Goal: Transaction & Acquisition: Obtain resource

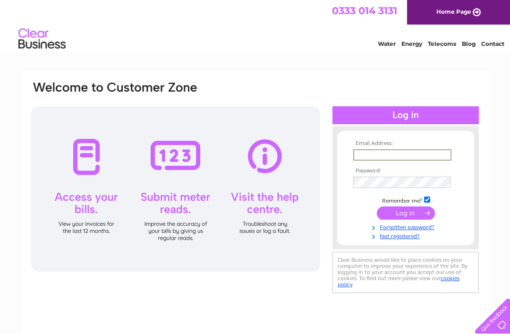
type input "[EMAIL_ADDRESS][DOMAIN_NAME]"
click at [406, 213] on input "submit" at bounding box center [406, 212] width 58 height 13
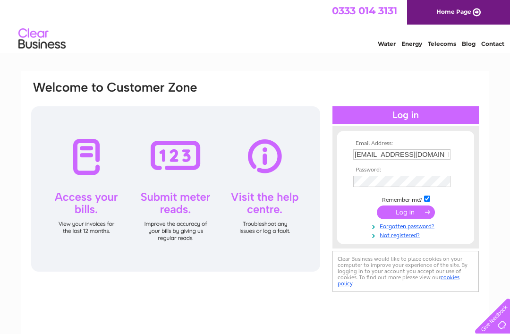
click at [415, 219] on input "submit" at bounding box center [406, 211] width 58 height 13
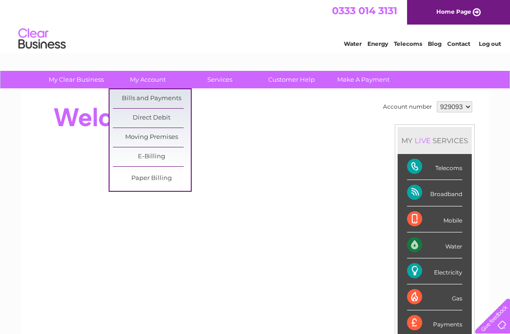
click at [129, 95] on link "Bills and Payments" at bounding box center [152, 98] width 78 height 19
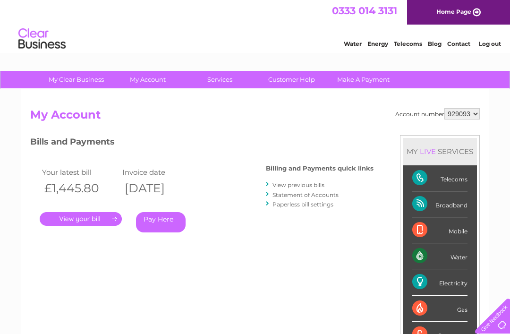
click at [106, 219] on link "." at bounding box center [81, 219] width 82 height 14
click at [106, 221] on link "." at bounding box center [81, 219] width 82 height 14
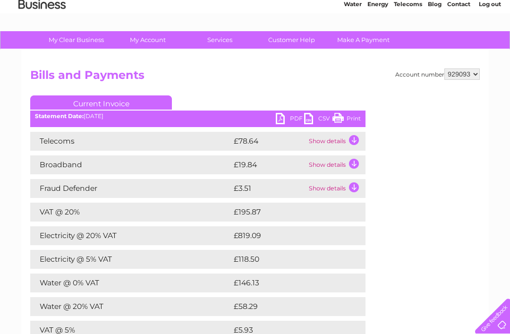
scroll to position [39, 0]
click at [298, 120] on link "PDF" at bounding box center [290, 120] width 28 height 14
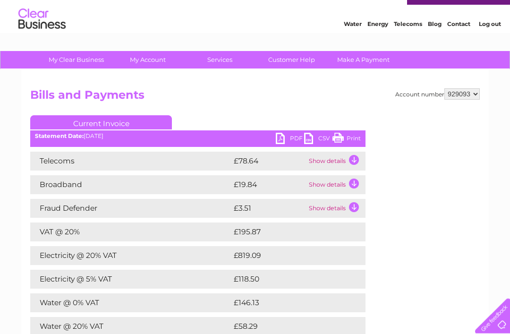
scroll to position [17, 0]
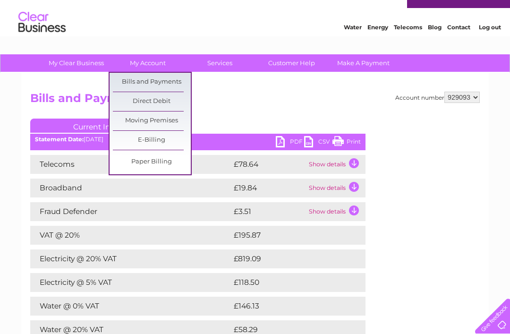
click at [168, 81] on link "Bills and Payments" at bounding box center [152, 82] width 78 height 19
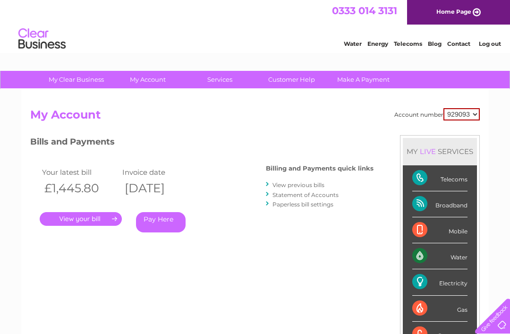
click at [106, 217] on link "." at bounding box center [81, 219] width 82 height 14
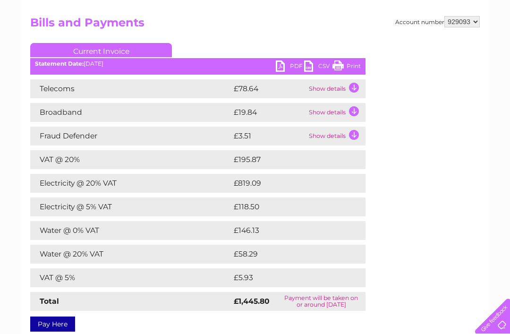
scroll to position [44, 0]
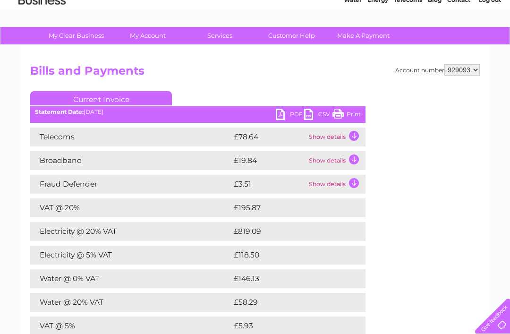
click at [287, 114] on link "PDF" at bounding box center [290, 116] width 28 height 14
click at [297, 111] on link "PDF" at bounding box center [290, 116] width 28 height 14
click at [290, 121] on link "PDF" at bounding box center [290, 116] width 28 height 14
click at [296, 113] on link "PDF" at bounding box center [290, 116] width 28 height 14
click at [289, 122] on link "PDF" at bounding box center [290, 116] width 28 height 14
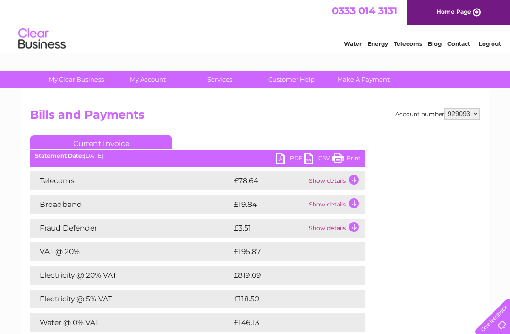
scroll to position [73, 0]
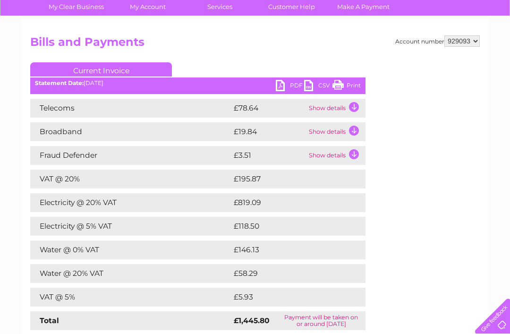
click at [288, 100] on td "£78.64" at bounding box center [268, 108] width 75 height 19
click at [290, 92] on link "PDF" at bounding box center [290, 87] width 28 height 14
click at [291, 80] on link "PDF" at bounding box center [290, 87] width 28 height 14
click at [459, 41] on select "929093" at bounding box center [461, 40] width 35 height 11
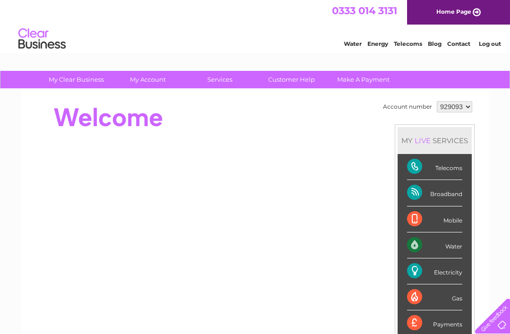
click at [159, 55] on html "0333 014 3131 Home Page Water Energy Telecoms Blog Contact Log out" at bounding box center [255, 27] width 510 height 55
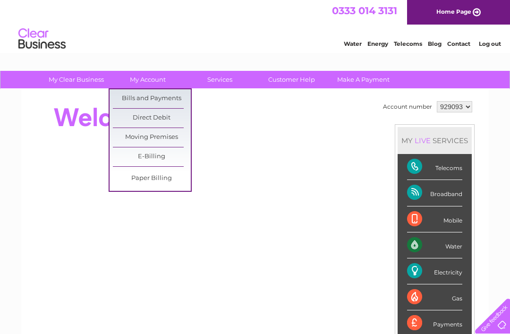
click at [172, 95] on link "Bills and Payments" at bounding box center [152, 98] width 78 height 19
click at [171, 100] on link "Bills and Payments" at bounding box center [152, 98] width 78 height 19
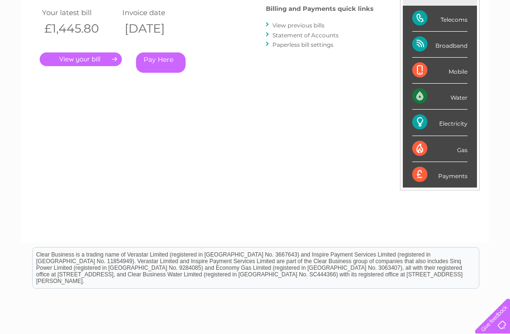
scroll to position [153, 0]
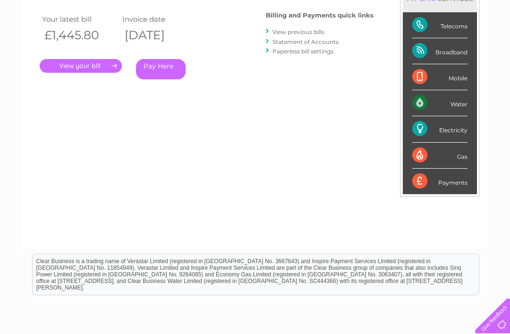
click at [434, 128] on div "Electricity" at bounding box center [439, 130] width 55 height 26
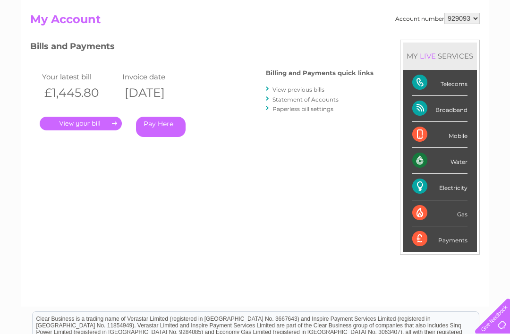
scroll to position [0, 0]
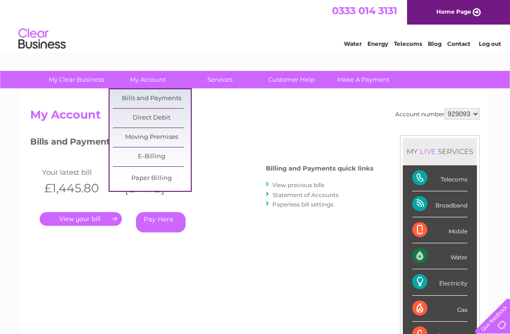
click at [166, 99] on link "Bills and Payments" at bounding box center [152, 98] width 78 height 19
click at [168, 98] on link "Bills and Payments" at bounding box center [152, 98] width 78 height 19
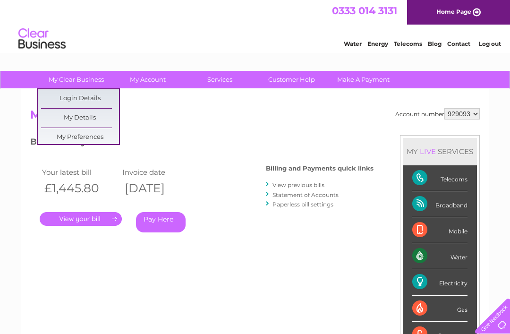
click at [190, 127] on div "Account number 929093 My Account MY LIVE SERVICES Telecoms Broadband Mobile Wat…" at bounding box center [255, 250] width 450 height 284
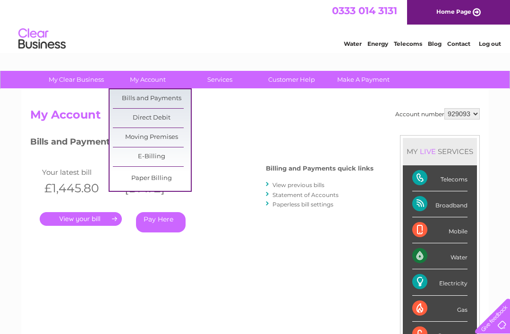
click at [158, 157] on link "E-Billing" at bounding box center [152, 156] width 78 height 19
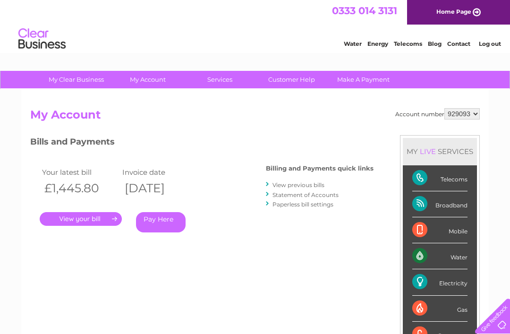
click at [378, 44] on link "Energy" at bounding box center [377, 43] width 21 height 7
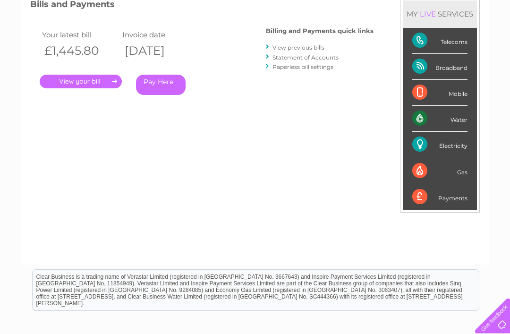
scroll to position [144, 0]
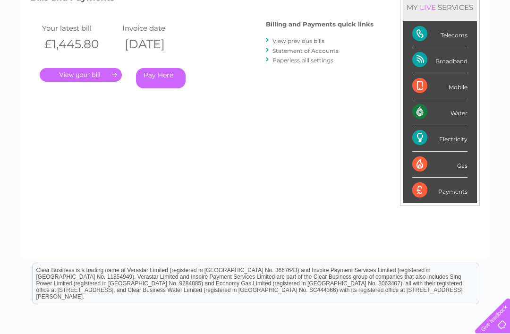
click at [459, 189] on div "Payments" at bounding box center [439, 191] width 55 height 26
click at [438, 185] on div "Payments" at bounding box center [439, 191] width 55 height 26
click at [419, 186] on div "Payments" at bounding box center [439, 191] width 55 height 26
click at [437, 188] on div "Payments" at bounding box center [439, 191] width 55 height 26
click at [449, 182] on div "Payments" at bounding box center [439, 191] width 55 height 26
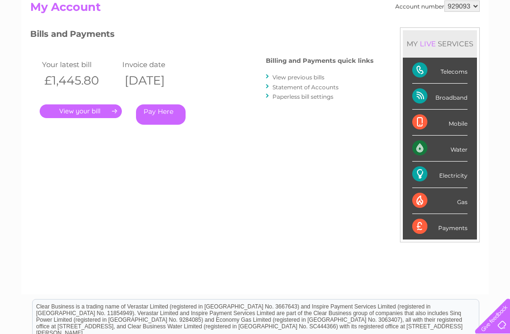
scroll to position [105, 0]
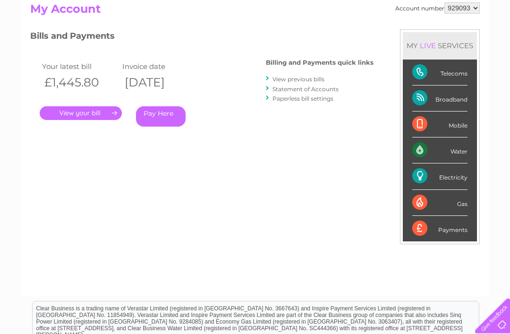
click at [439, 224] on div "Payments" at bounding box center [439, 229] width 55 height 26
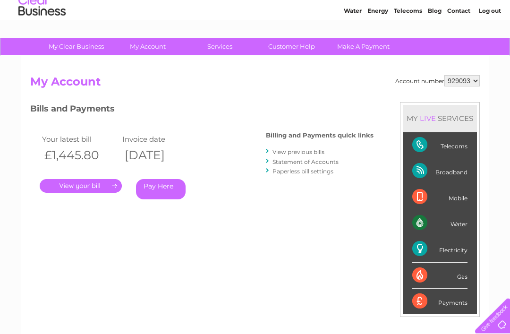
scroll to position [32, 0]
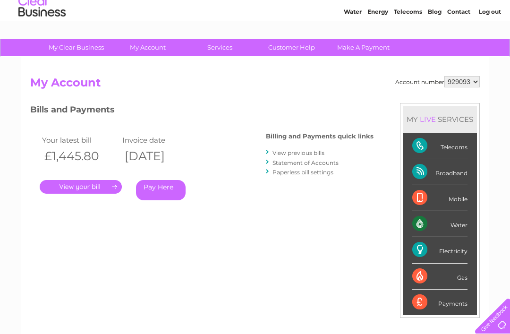
click at [317, 149] on link "View previous bills" at bounding box center [299, 152] width 52 height 7
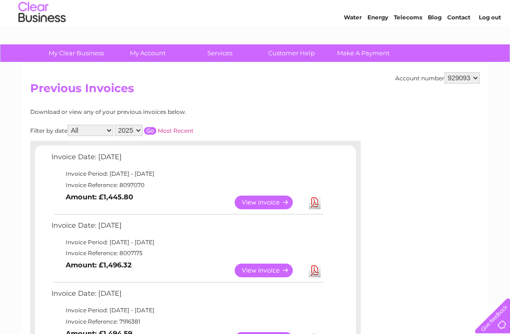
scroll to position [27, 0]
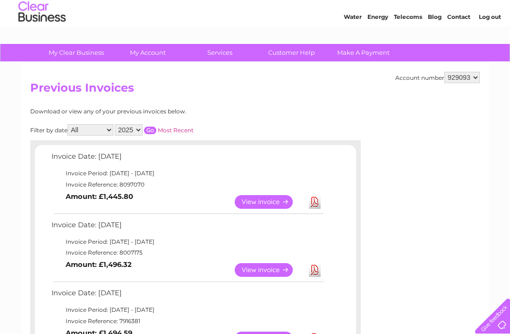
click at [265, 201] on link "View" at bounding box center [269, 202] width 69 height 14
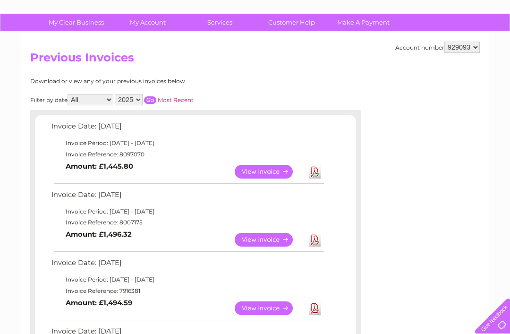
click at [317, 173] on link "Download" at bounding box center [315, 172] width 12 height 14
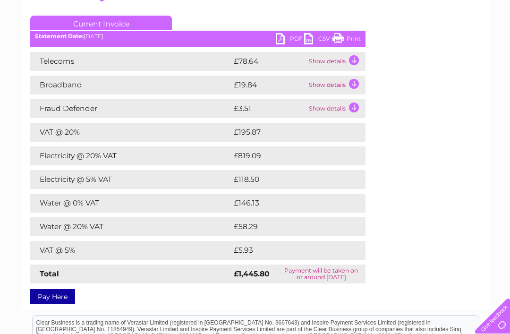
scroll to position [119, 0]
click at [270, 158] on td "£819.09" at bounding box center [289, 156] width 117 height 19
click at [273, 158] on td "£819.09" at bounding box center [289, 156] width 117 height 19
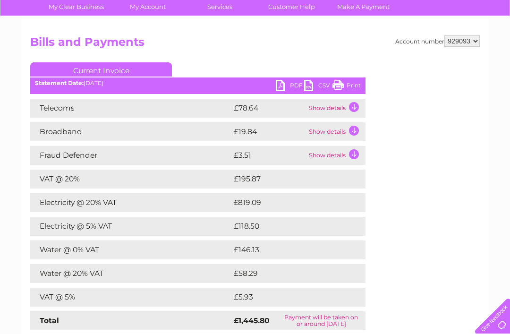
scroll to position [0, 0]
